Goal: Entertainment & Leisure: Browse casually

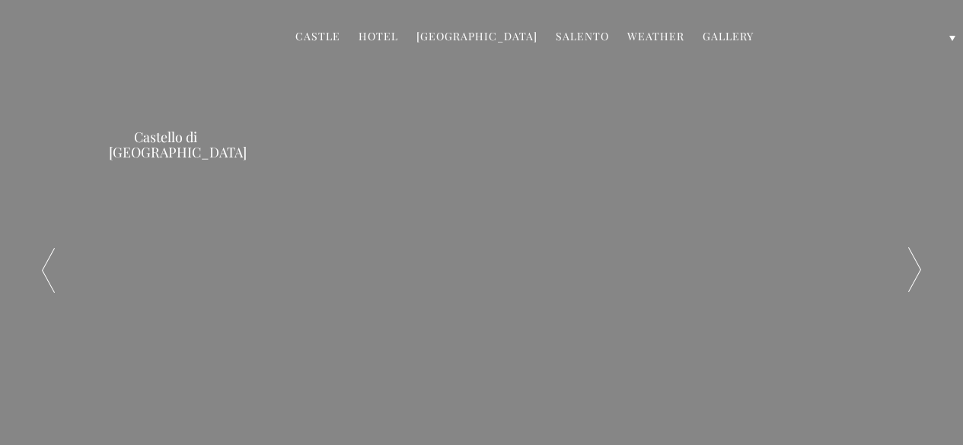
scroll to position [70, 0]
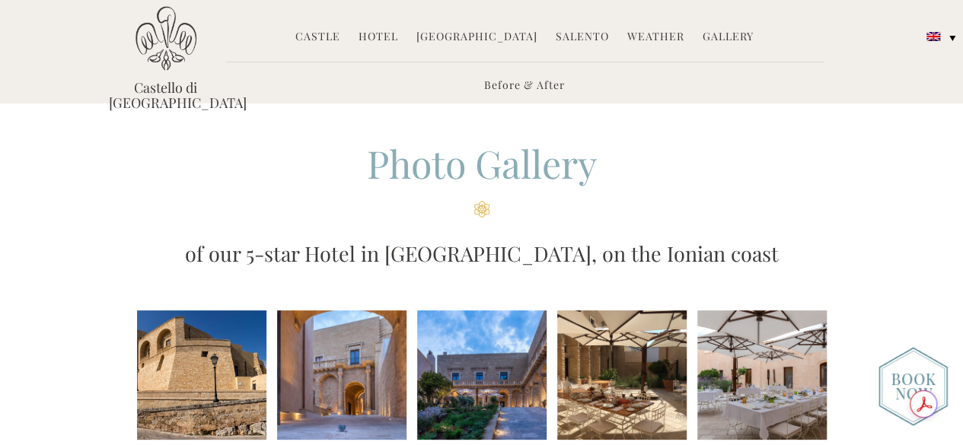
click at [177, 359] on li at bounding box center [201, 375] width 129 height 129
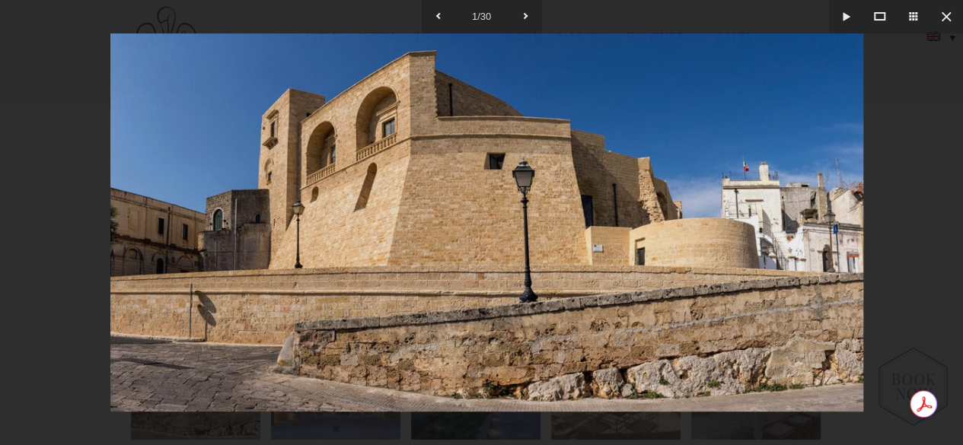
click at [177, 359] on img at bounding box center [486, 222] width 753 height 378
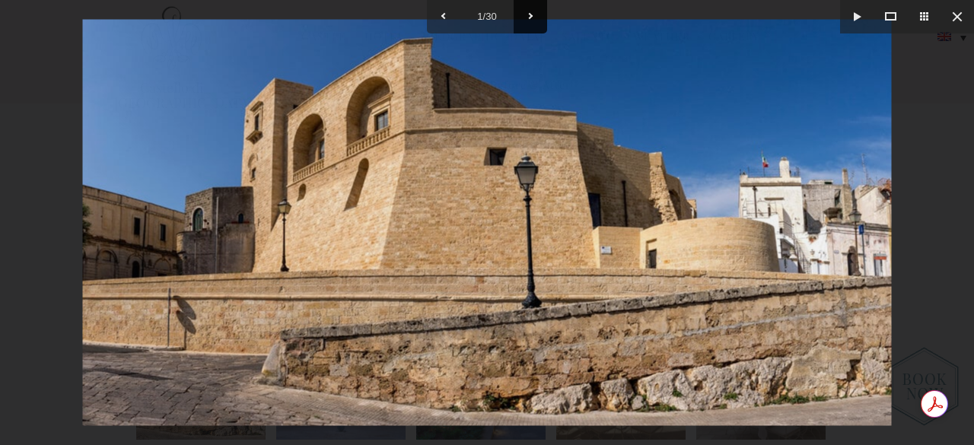
click at [532, 21] on button at bounding box center [530, 16] width 33 height 33
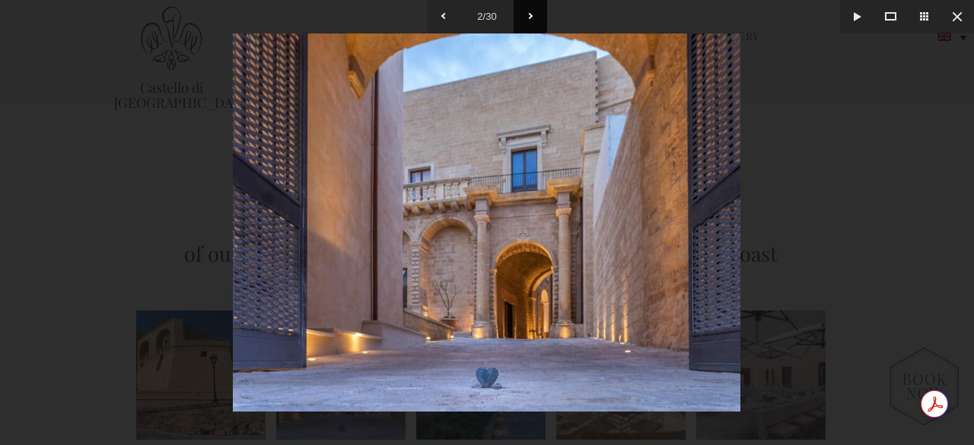
click at [532, 21] on button at bounding box center [530, 16] width 33 height 33
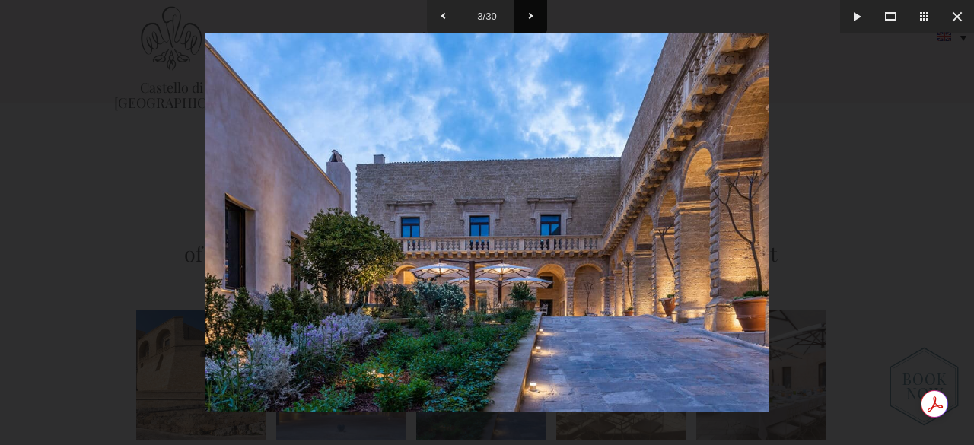
click at [532, 21] on button at bounding box center [530, 16] width 33 height 33
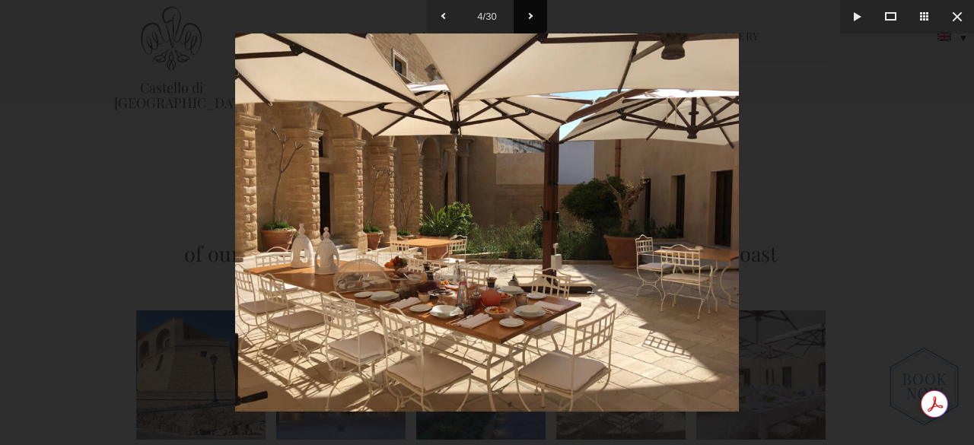
click at [532, 21] on button at bounding box center [530, 16] width 33 height 33
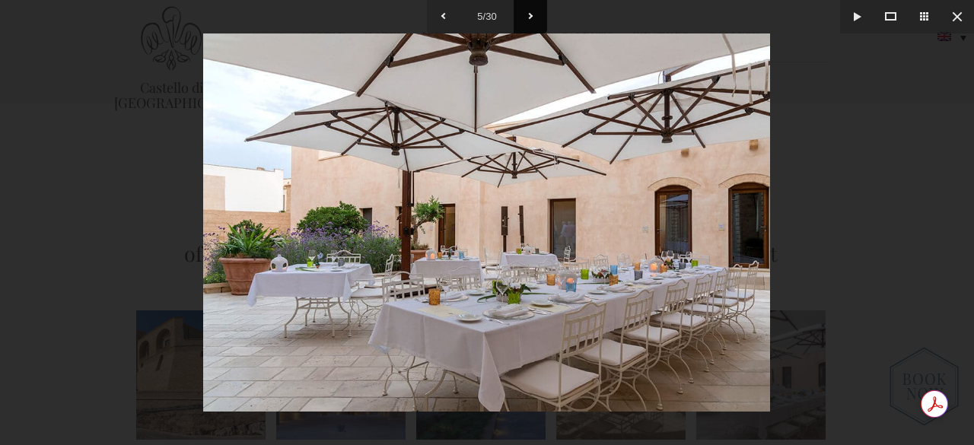
click at [532, 16] on button at bounding box center [530, 16] width 33 height 33
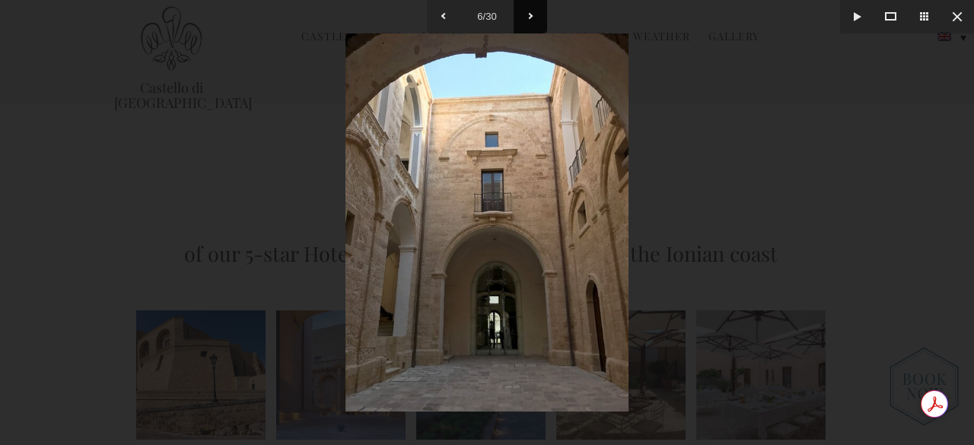
click at [532, 16] on button at bounding box center [530, 16] width 33 height 33
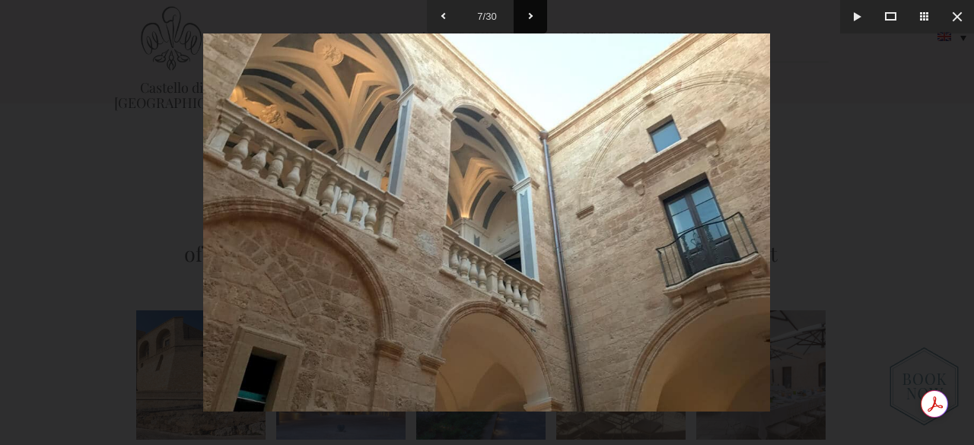
click at [532, 16] on button at bounding box center [530, 16] width 33 height 33
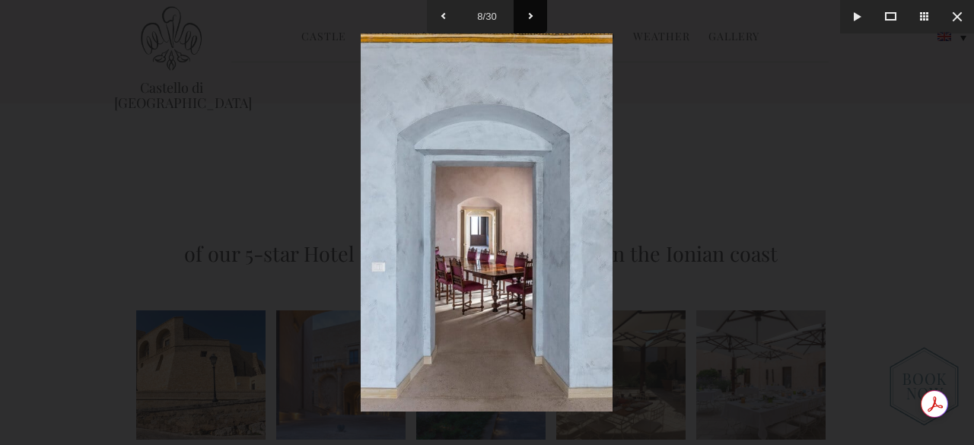
click at [532, 16] on button at bounding box center [530, 16] width 33 height 33
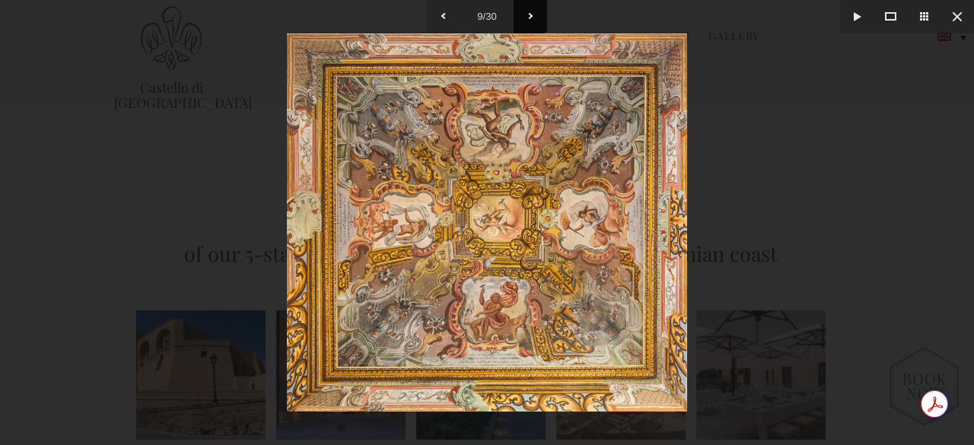
click at [532, 16] on button at bounding box center [530, 16] width 33 height 33
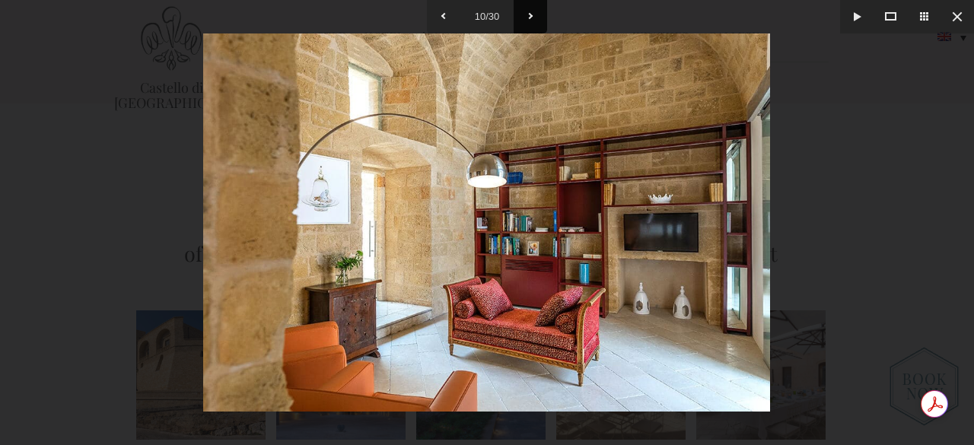
click at [532, 16] on button at bounding box center [530, 16] width 33 height 33
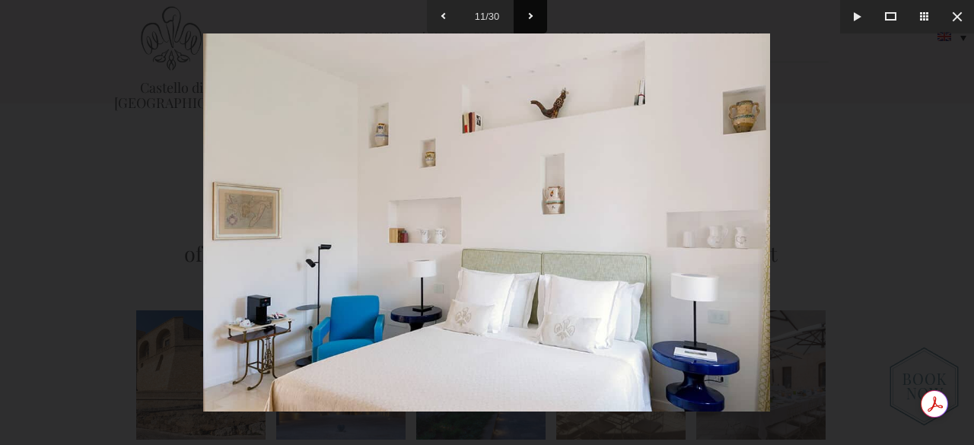
click at [532, 16] on button at bounding box center [530, 16] width 33 height 33
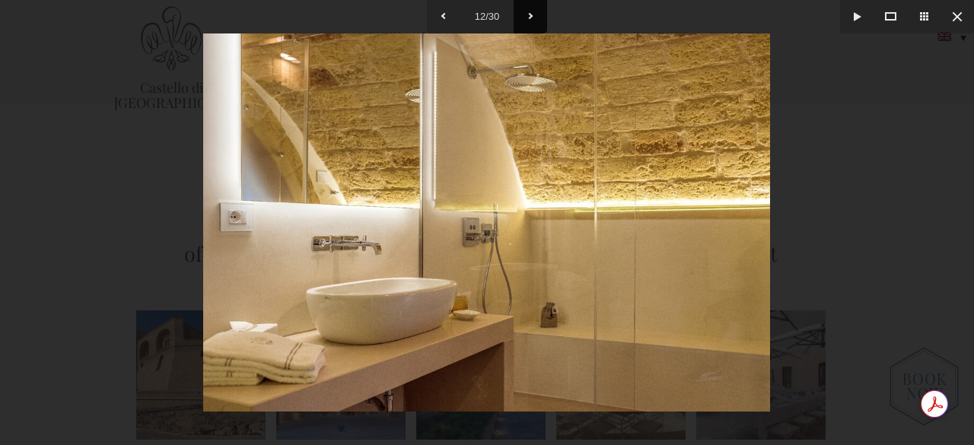
click at [532, 16] on button at bounding box center [530, 16] width 33 height 33
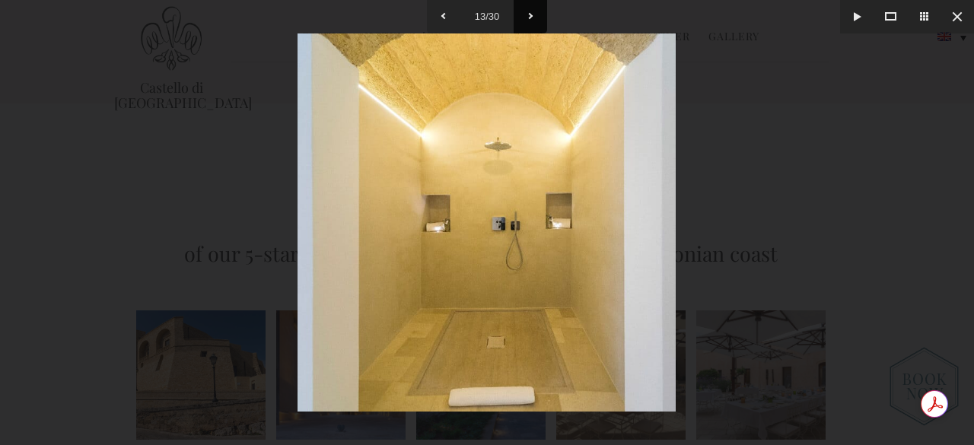
click at [532, 16] on button at bounding box center [530, 16] width 33 height 33
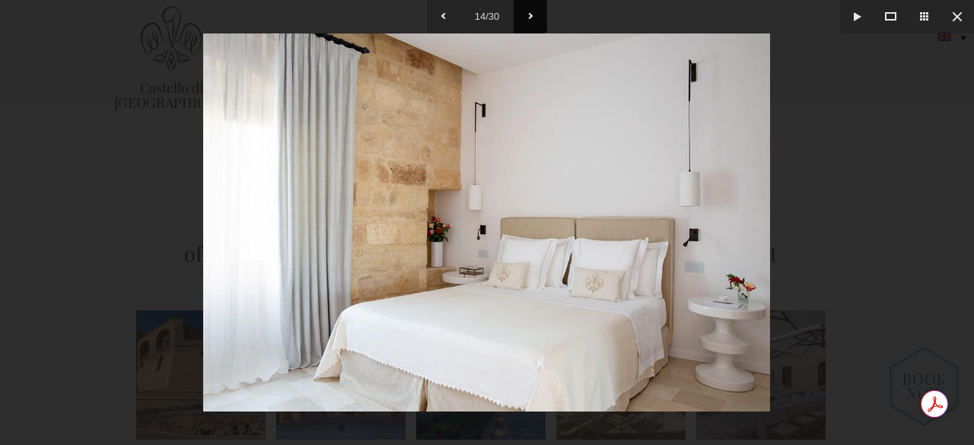
click at [532, 16] on button at bounding box center [530, 16] width 33 height 33
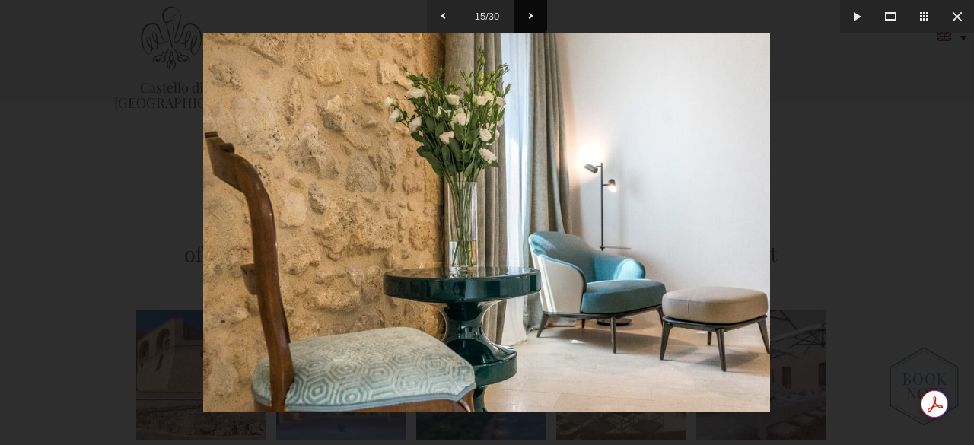
click at [532, 16] on button at bounding box center [530, 16] width 33 height 33
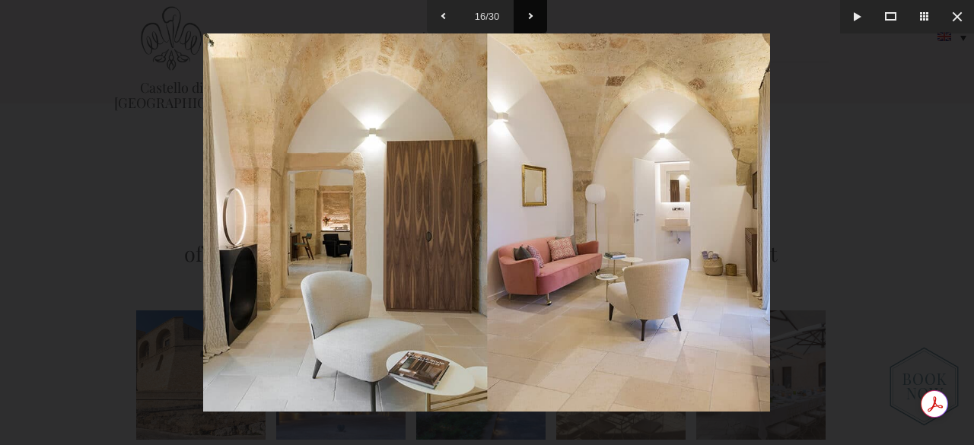
click at [532, 16] on button at bounding box center [530, 16] width 33 height 33
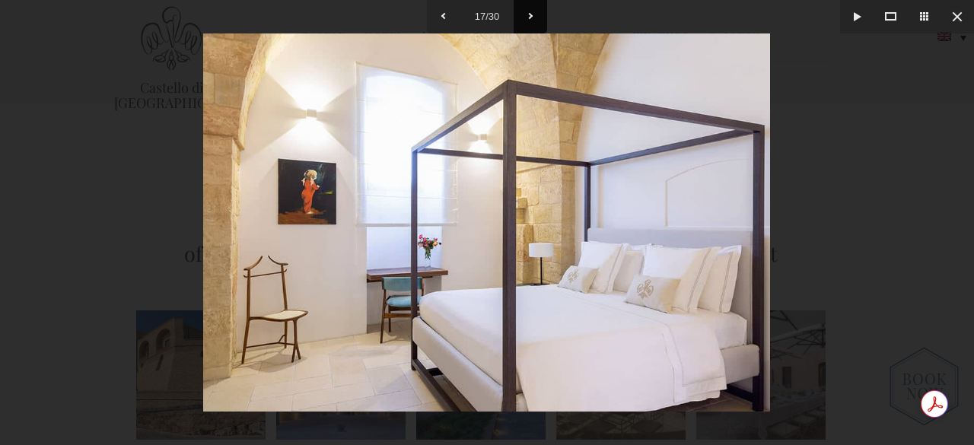
click at [532, 15] on button at bounding box center [530, 16] width 33 height 33
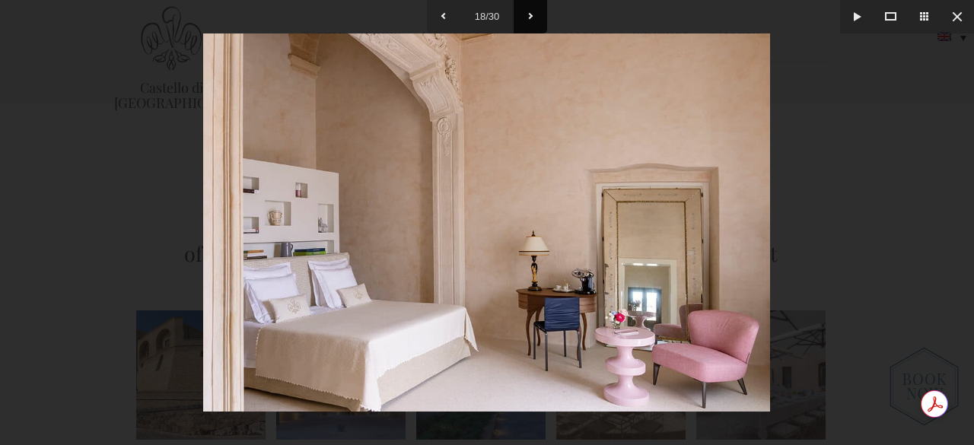
click at [532, 15] on button at bounding box center [530, 16] width 33 height 33
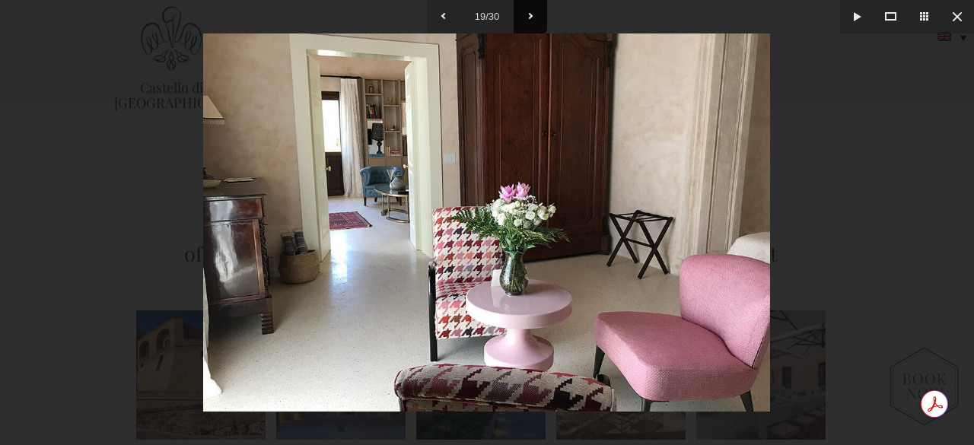
click at [532, 15] on button at bounding box center [530, 16] width 33 height 33
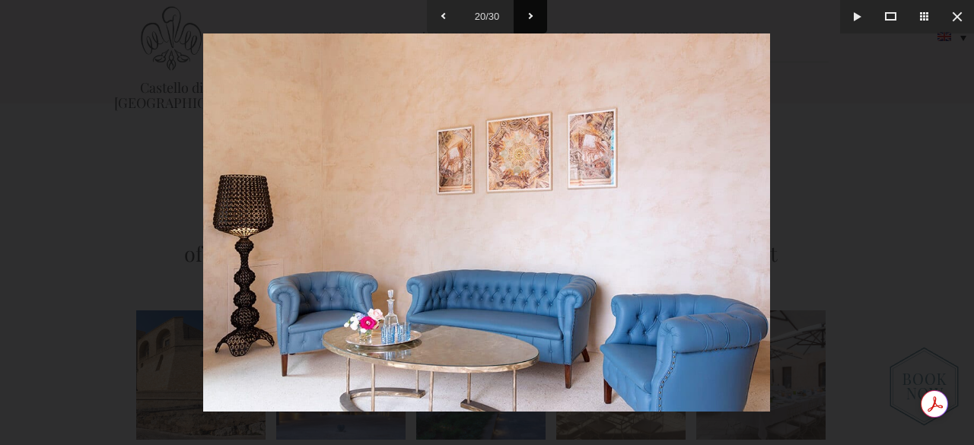
click at [532, 15] on button at bounding box center [530, 16] width 33 height 33
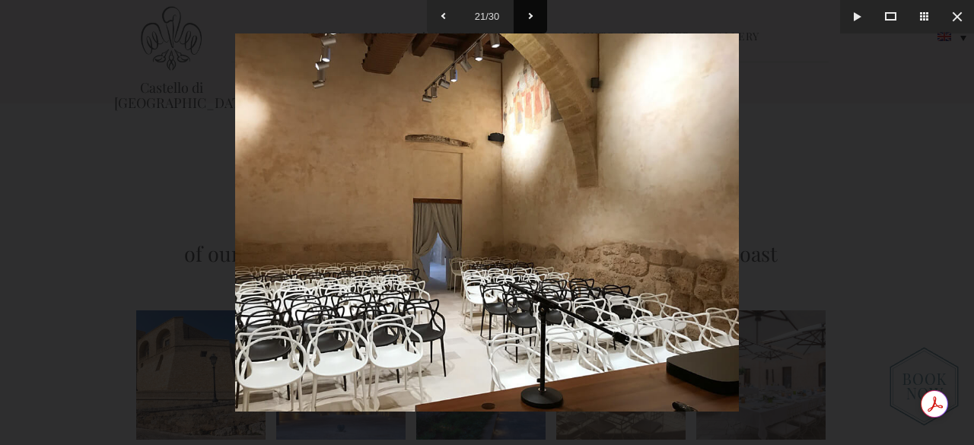
click at [532, 15] on button at bounding box center [530, 16] width 33 height 33
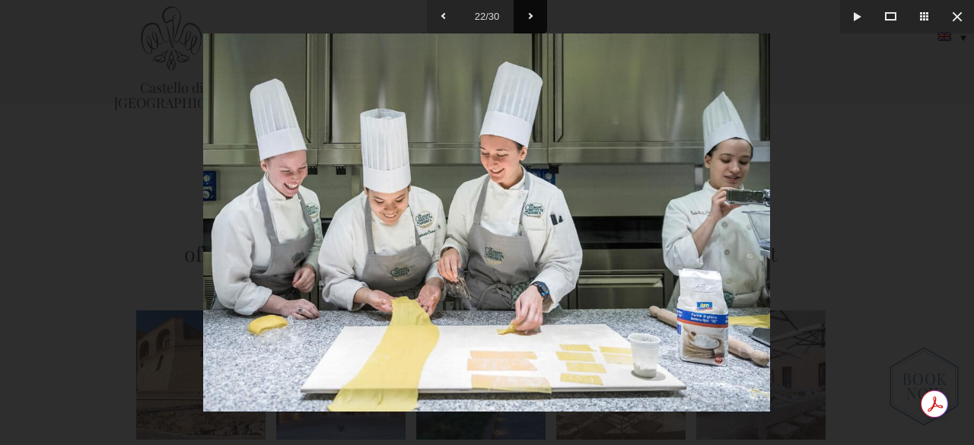
click at [532, 15] on button at bounding box center [530, 16] width 33 height 33
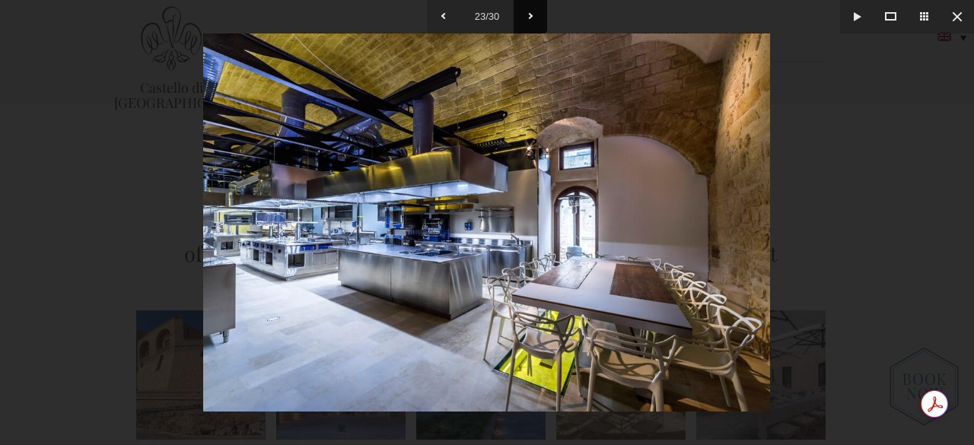
click at [532, 15] on button at bounding box center [530, 16] width 33 height 33
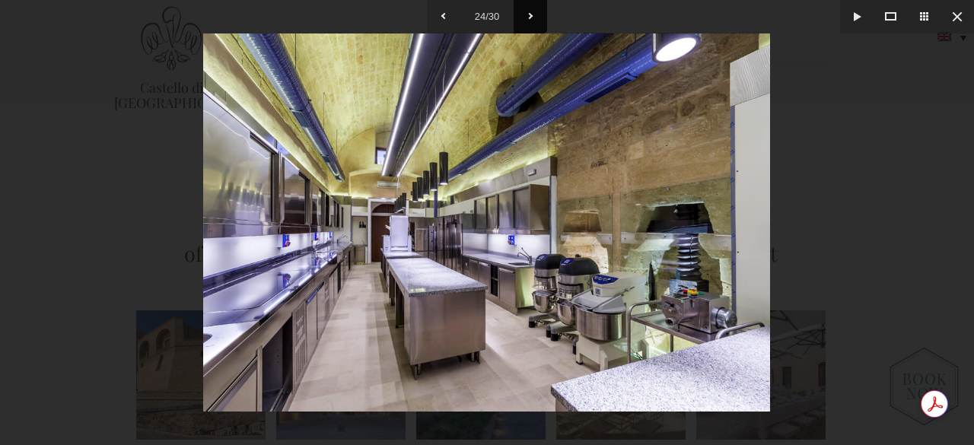
click at [532, 15] on button at bounding box center [530, 16] width 33 height 33
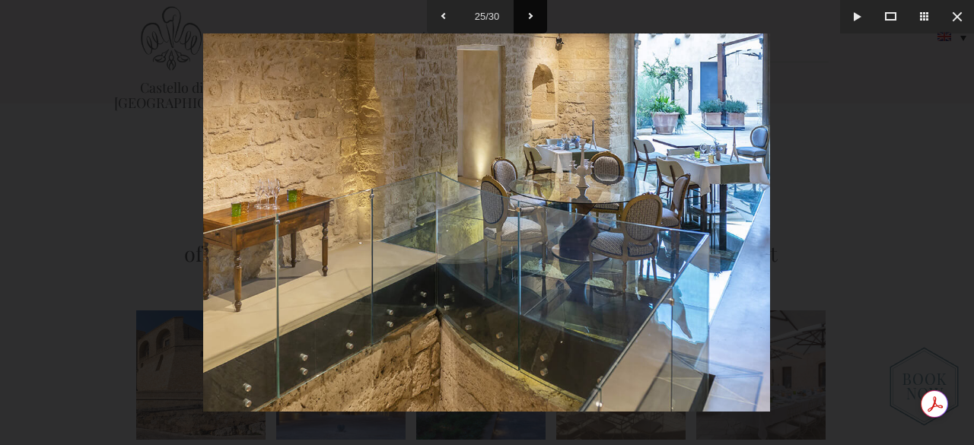
click at [532, 15] on button at bounding box center [530, 16] width 33 height 33
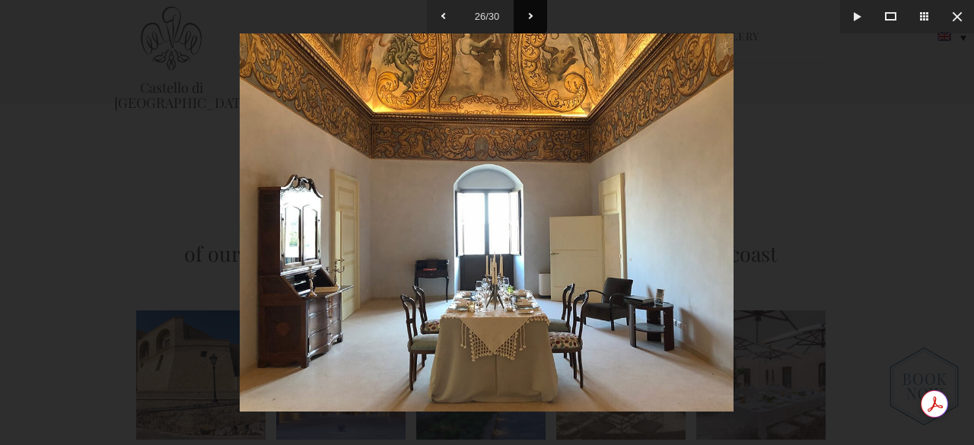
click at [532, 15] on button at bounding box center [530, 16] width 33 height 33
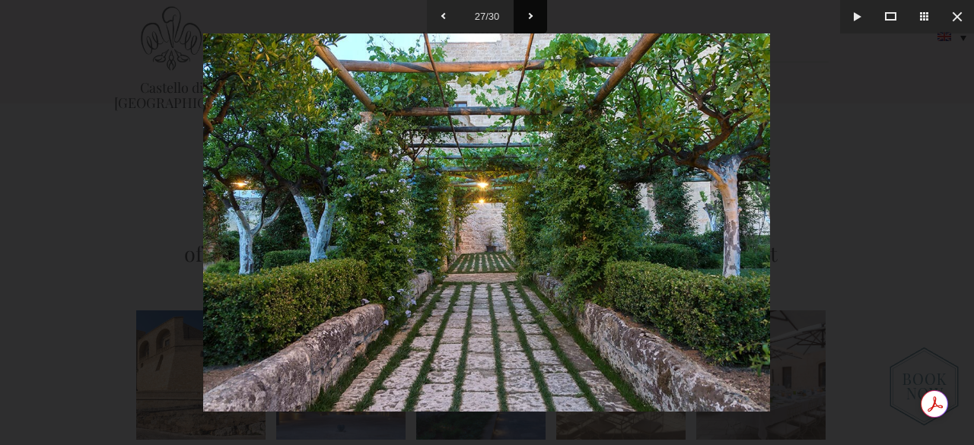
click at [532, 15] on button at bounding box center [530, 16] width 33 height 33
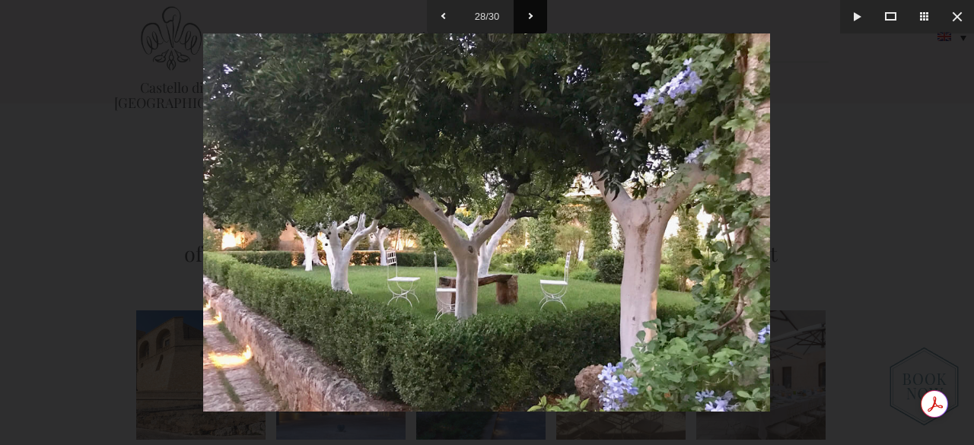
click at [532, 15] on button at bounding box center [530, 16] width 33 height 33
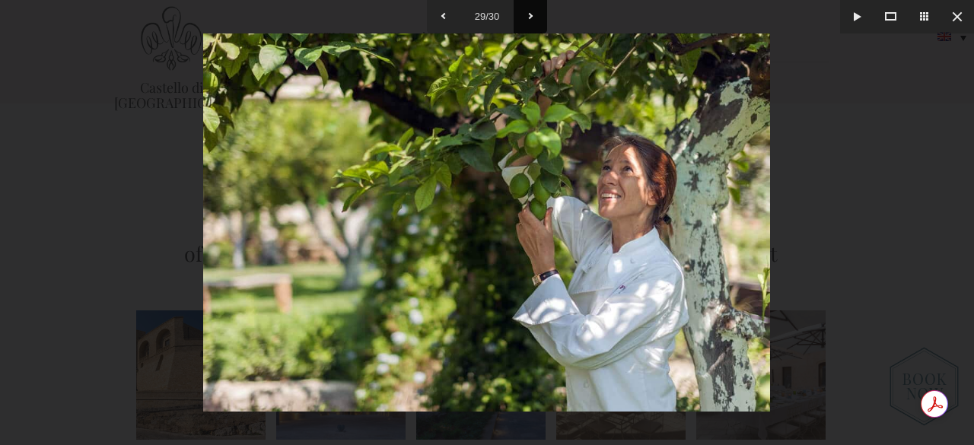
click at [532, 15] on button at bounding box center [530, 16] width 33 height 33
